Goal: Check status: Check status

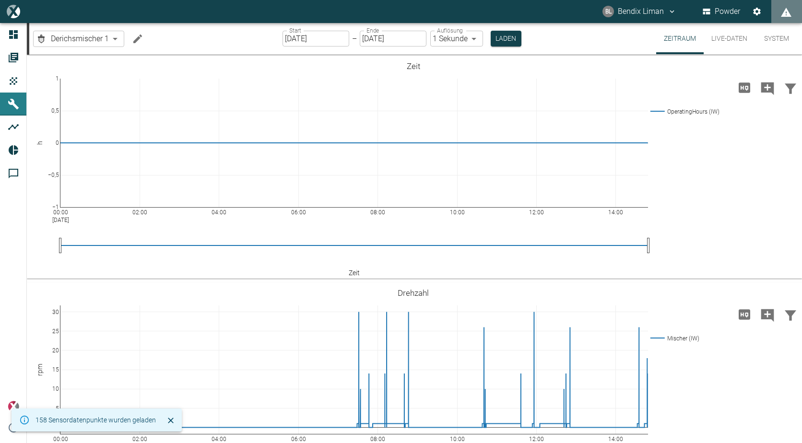
click at [103, 36] on body "BL Bendix Liman Powder Dashboard Aufträge Produkte Maschinen Analysen Reports K…" at bounding box center [401, 221] width 802 height 443
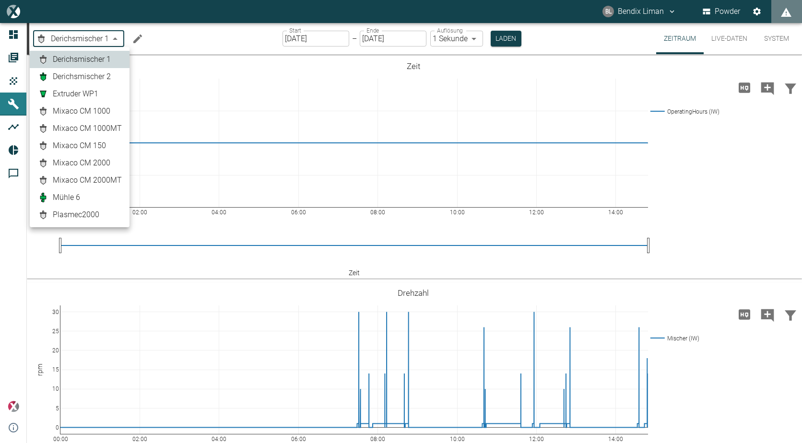
click at [85, 94] on span "Extruder WP1" at bounding box center [76, 94] width 46 height 12
type input "9353ca96-ddcf-4ab2-aa07-6e681a72220e"
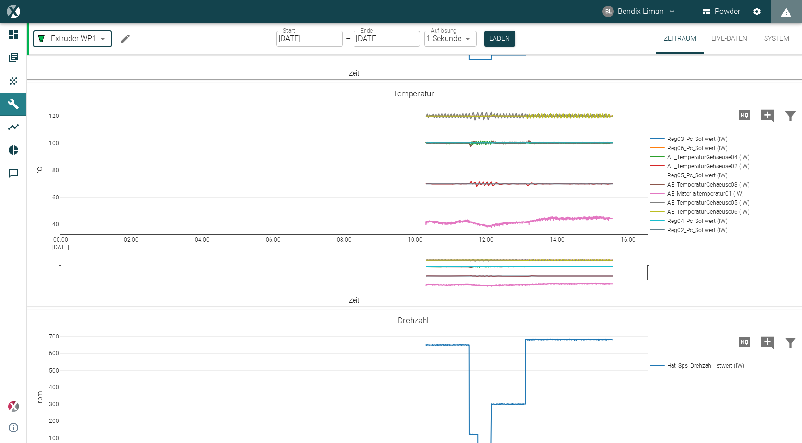
scroll to position [575, 0]
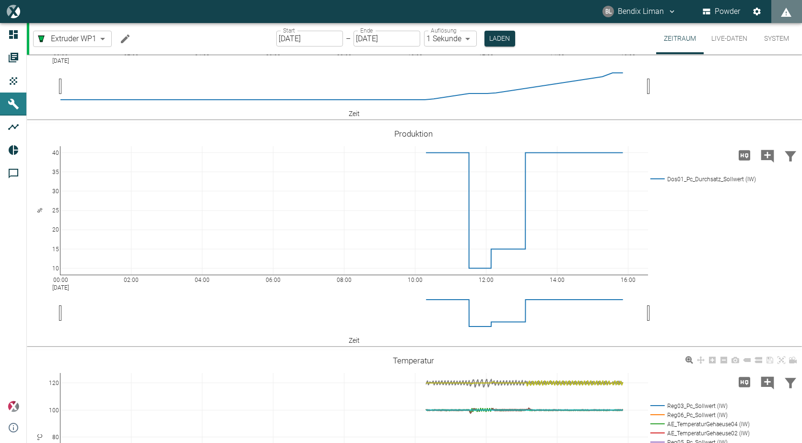
scroll to position [384, 0]
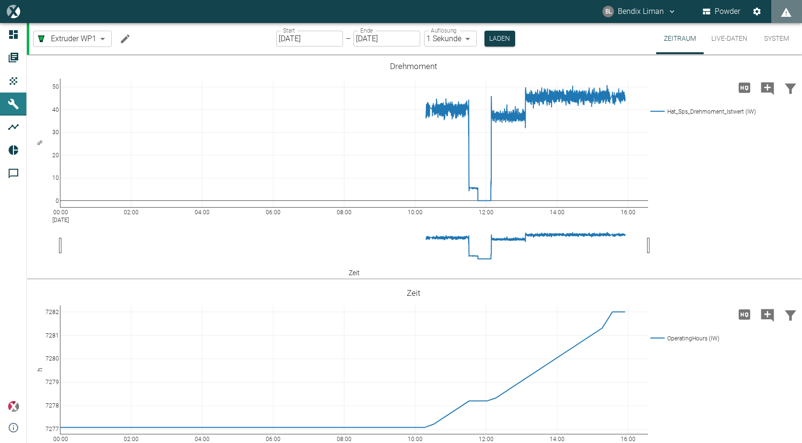
scroll to position [384, 0]
